Goal: Find specific page/section: Find specific page/section

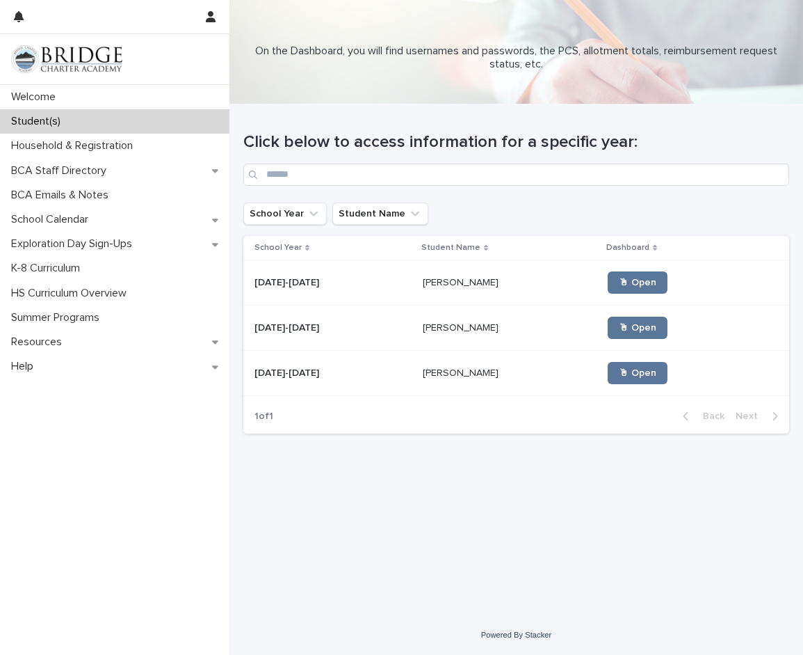
click at [99, 223] on p "School Calendar" at bounding box center [53, 219] width 94 height 13
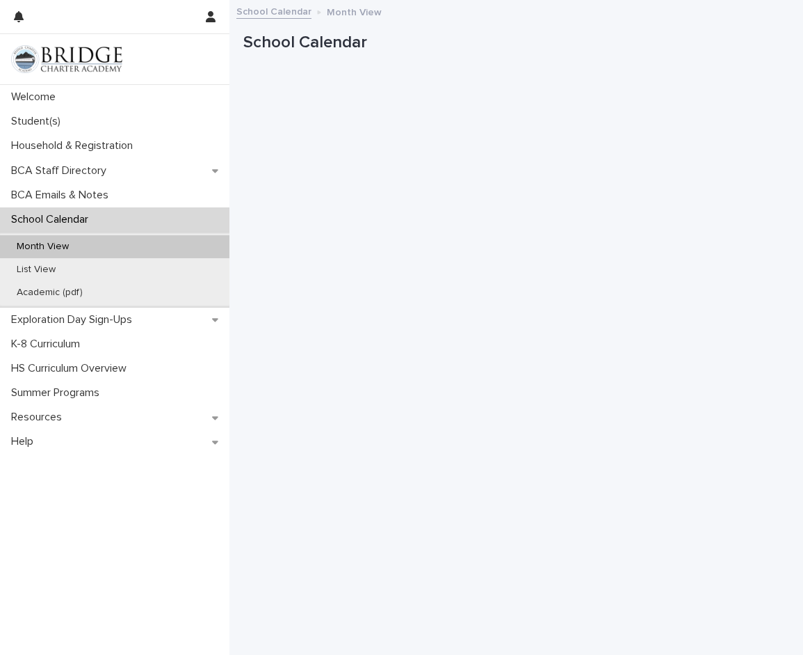
click at [66, 247] on p "Month View" at bounding box center [43, 247] width 74 height 12
drag, startPoint x: 621, startPoint y: 51, endPoint x: 610, endPoint y: 51, distance: 11.1
click at [621, 51] on p "School Calendar" at bounding box center [513, 43] width 541 height 20
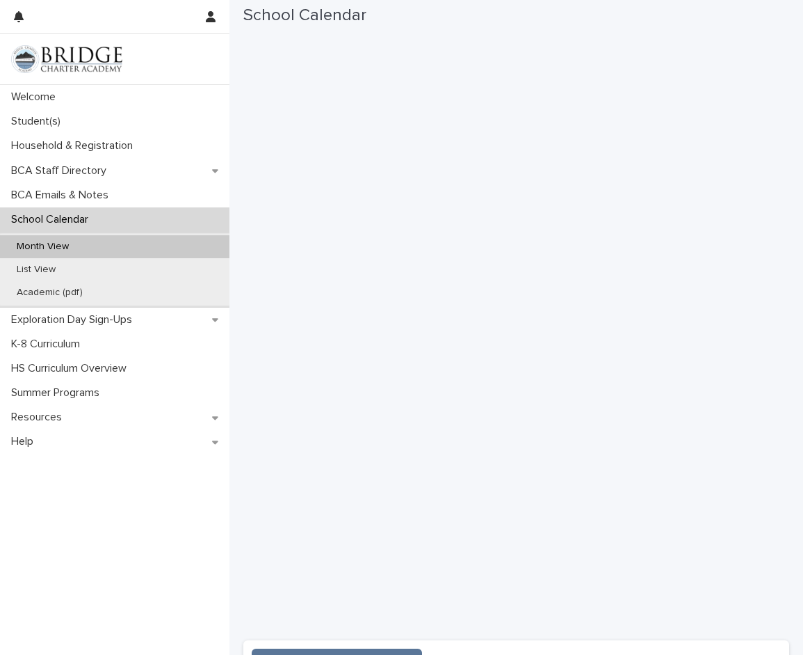
scroll to position [139, 0]
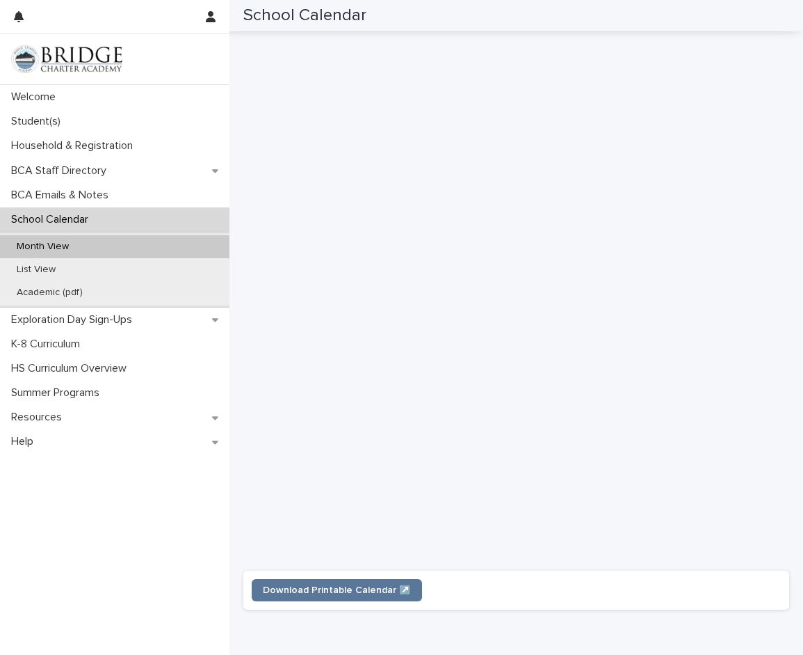
drag, startPoint x: 790, startPoint y: 84, endPoint x: 209, endPoint y: 102, distance: 580.5
click at [779, 83] on div "Loading... Saving… Loading... Saving… School Calendar School Calendar Sorry, th…" at bounding box center [517, 279] width 574 height 821
